Goal: Information Seeking & Learning: Learn about a topic

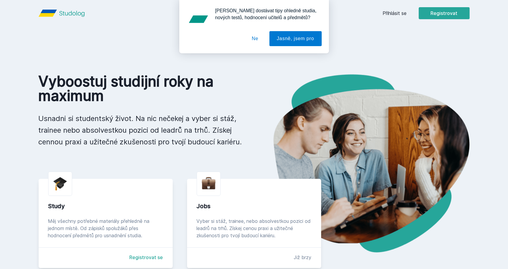
click at [262, 42] on button "Ne" at bounding box center [255, 38] width 22 height 15
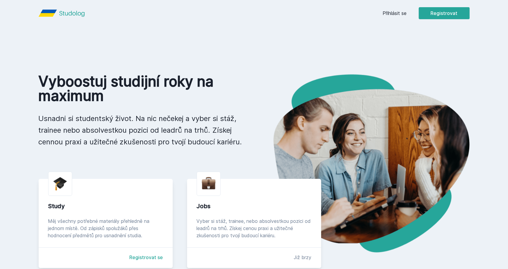
click at [397, 11] on link "Přihlásit se" at bounding box center [395, 13] width 24 height 7
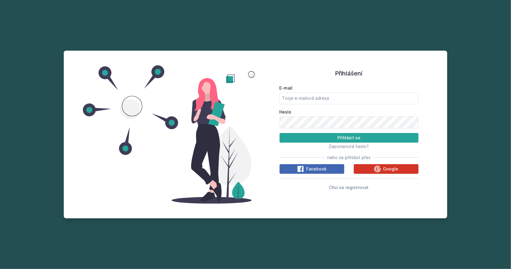
click at [369, 168] on button "Google" at bounding box center [386, 169] width 65 height 10
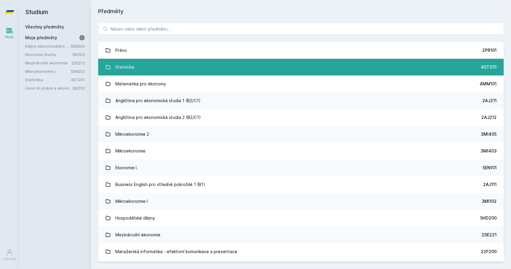
click at [139, 64] on link "Statistika 4ST201" at bounding box center [300, 67] width 405 height 17
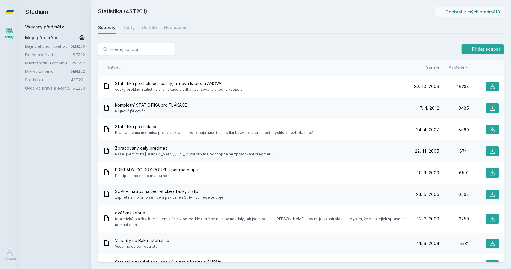
click at [139, 64] on div "Přidat soubor Řazení: Název Datum Stažení Název Datum Stažení Statistika pro fl…" at bounding box center [301, 152] width 420 height 233
click at [37, 79] on link "Statistika" at bounding box center [48, 80] width 46 height 6
click at [133, 27] on div "Testy" at bounding box center [129, 28] width 12 height 6
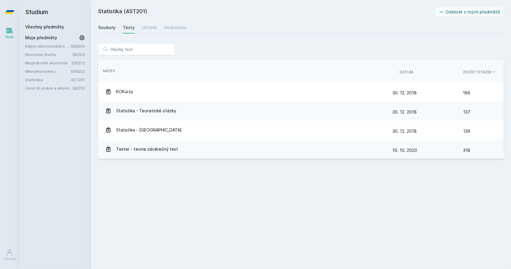
click at [110, 29] on div "Soubory" at bounding box center [106, 28] width 17 height 6
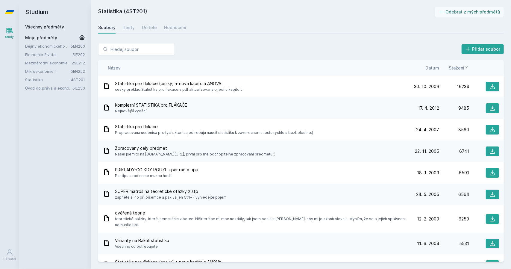
click at [463, 66] on span "Stažení" at bounding box center [457, 68] width 16 height 6
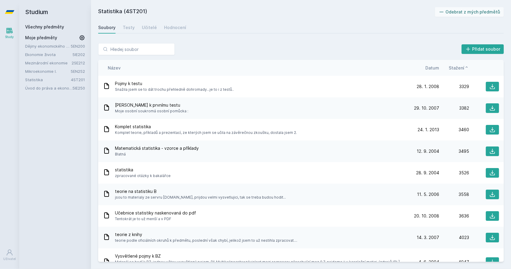
click at [458, 69] on span "Stažení" at bounding box center [457, 68] width 16 height 6
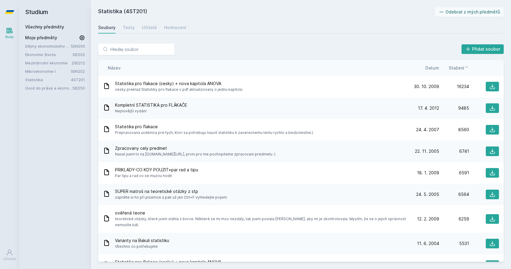
click at [48, 87] on link "Úvod do práva a ekonomie" at bounding box center [48, 88] width 47 height 6
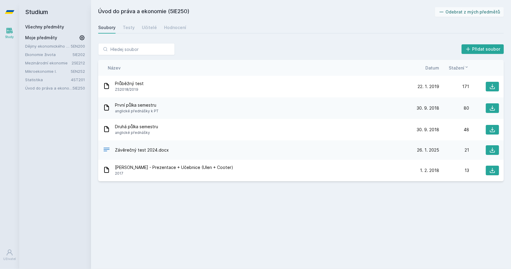
click at [363, 219] on div "Úvod do práva a ekonomie (5IE250) Odebrat z mých předmětů Soubory Testy Učitelé…" at bounding box center [300, 134] width 405 height 254
